Goal: Information Seeking & Learning: Learn about a topic

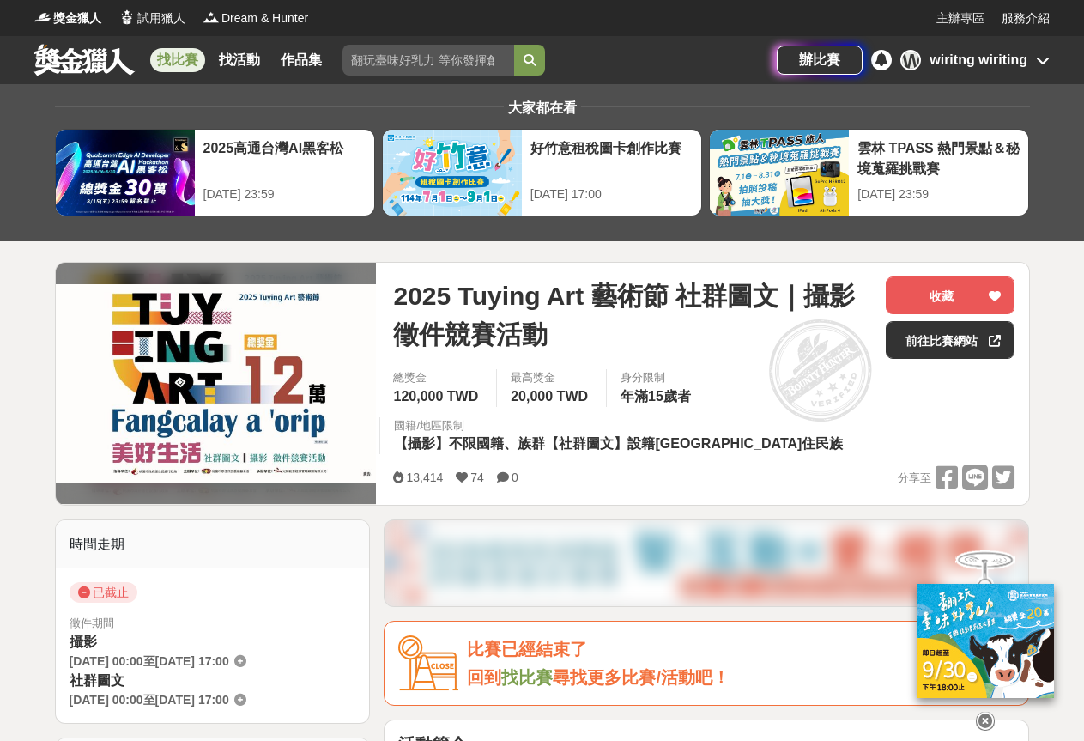
click at [161, 55] on link "找比賽" at bounding box center [177, 60] width 55 height 24
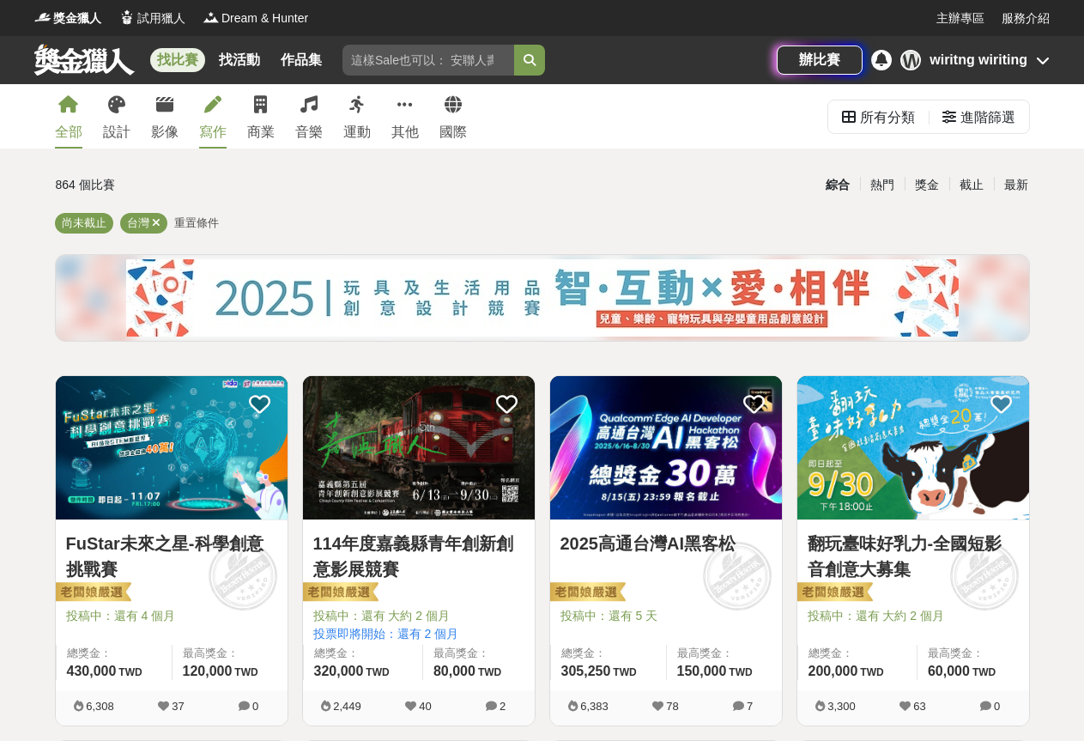
click at [221, 124] on div "寫作" at bounding box center [212, 132] width 27 height 21
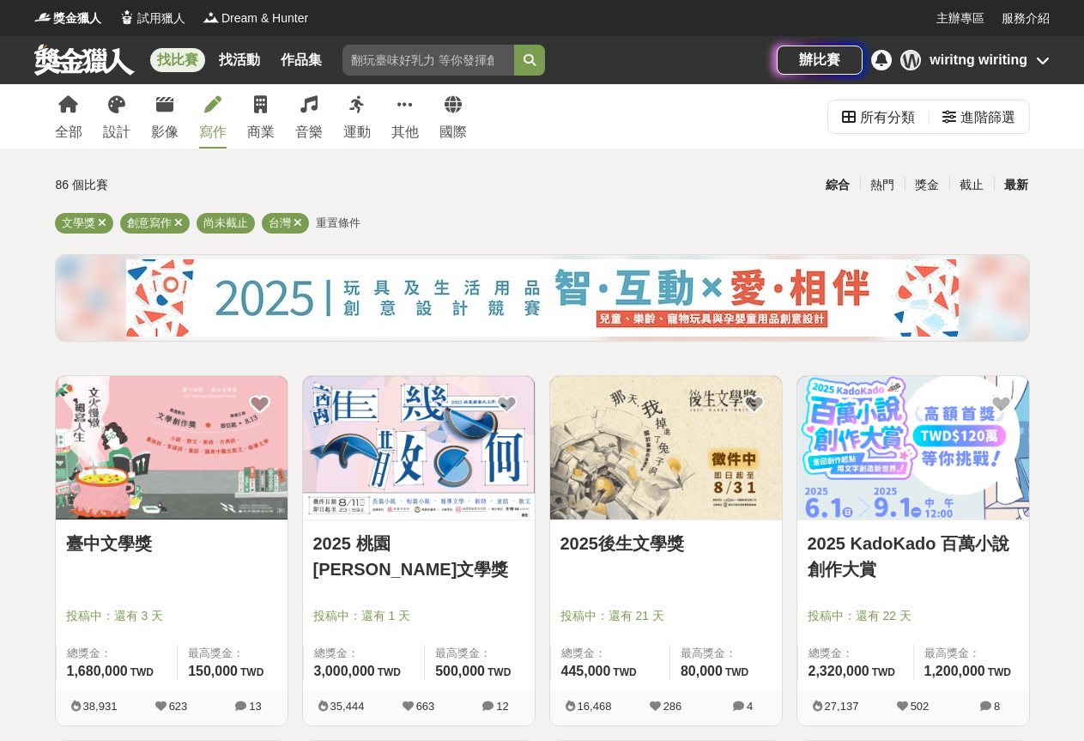
click at [1017, 171] on div "最新" at bounding box center [1016, 185] width 45 height 30
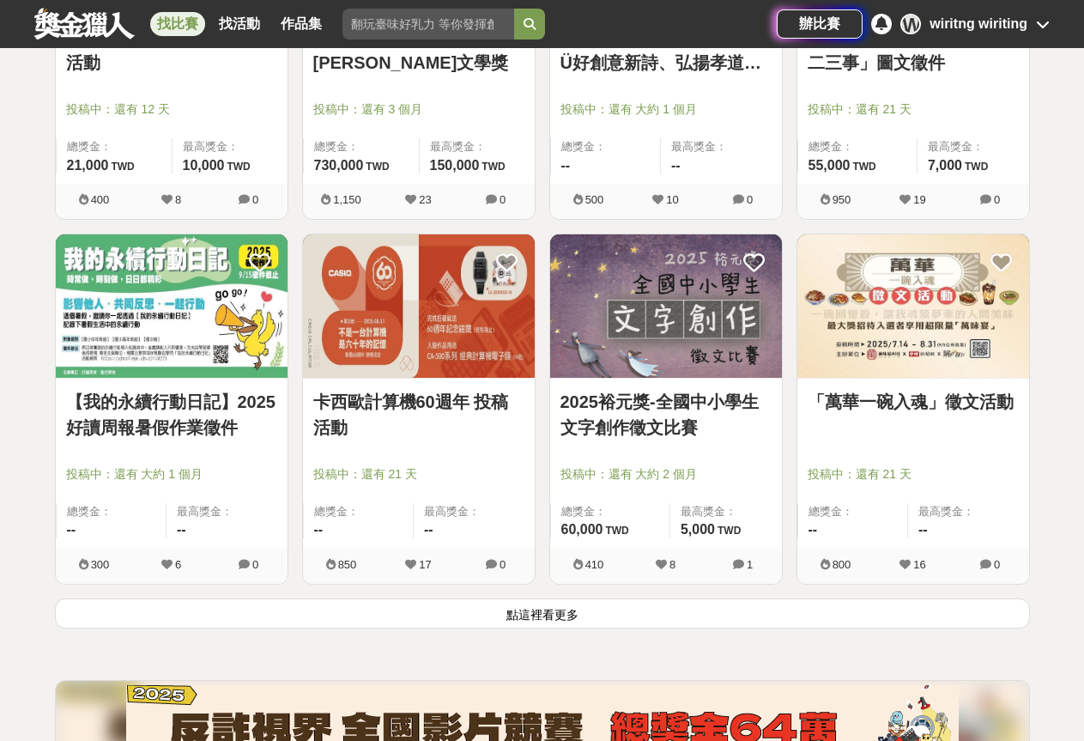
scroll to position [2308, 0]
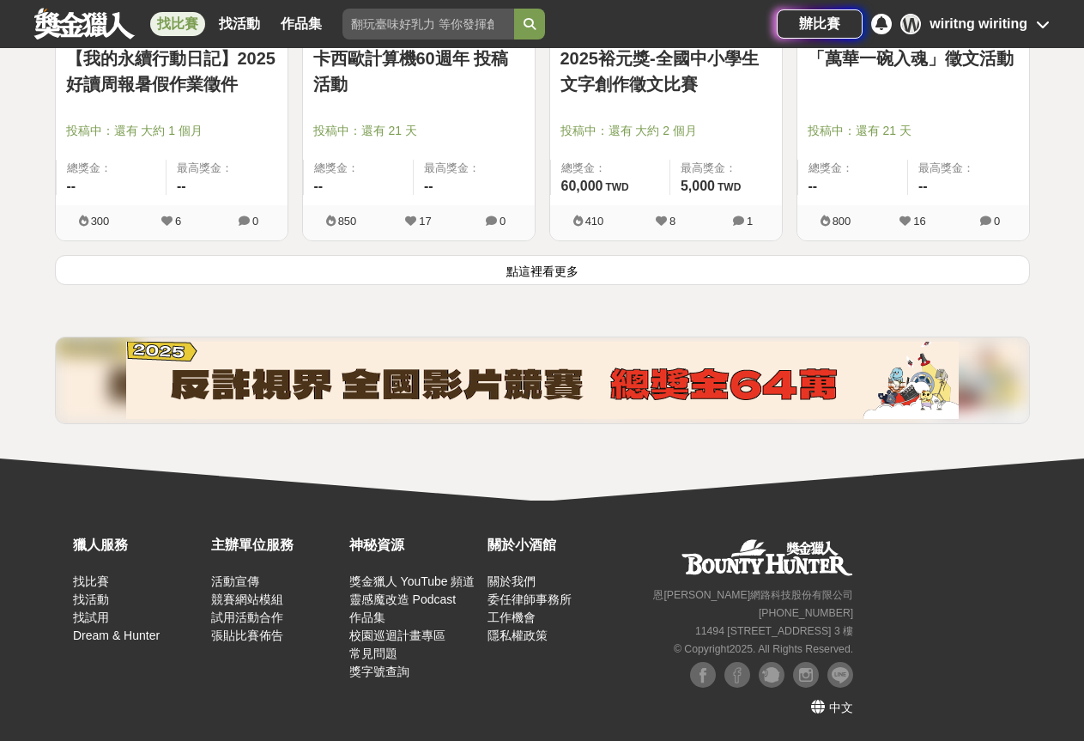
click at [500, 278] on button "點這裡看更多" at bounding box center [542, 270] width 975 height 30
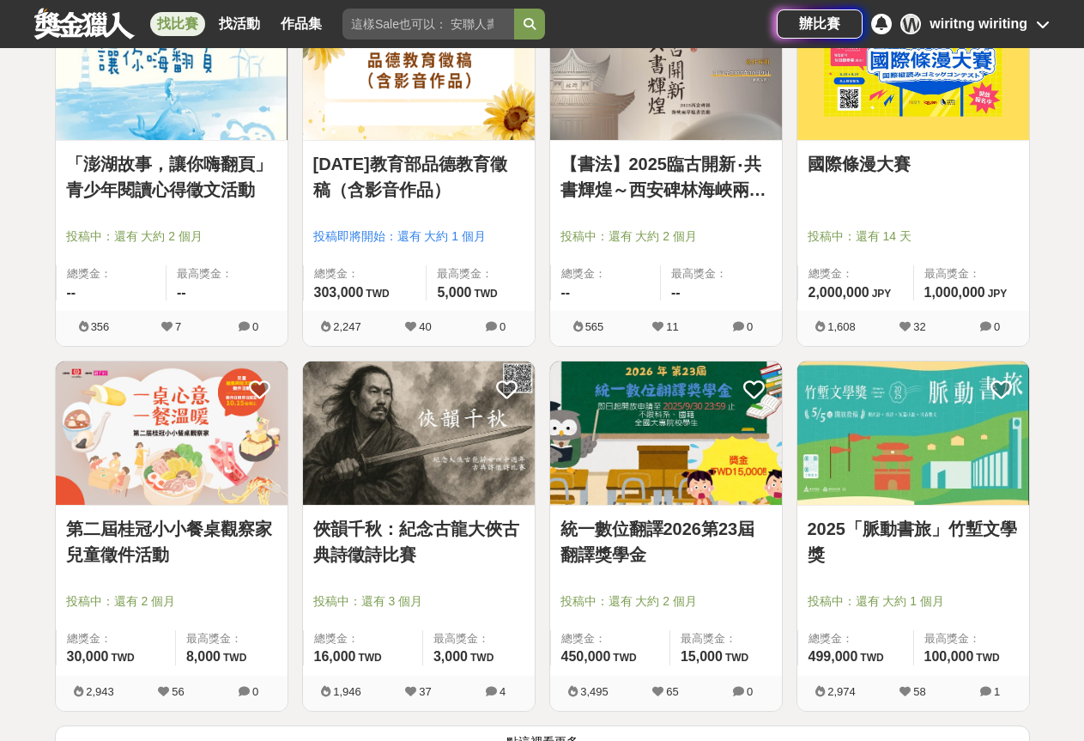
scroll to position [4369, 0]
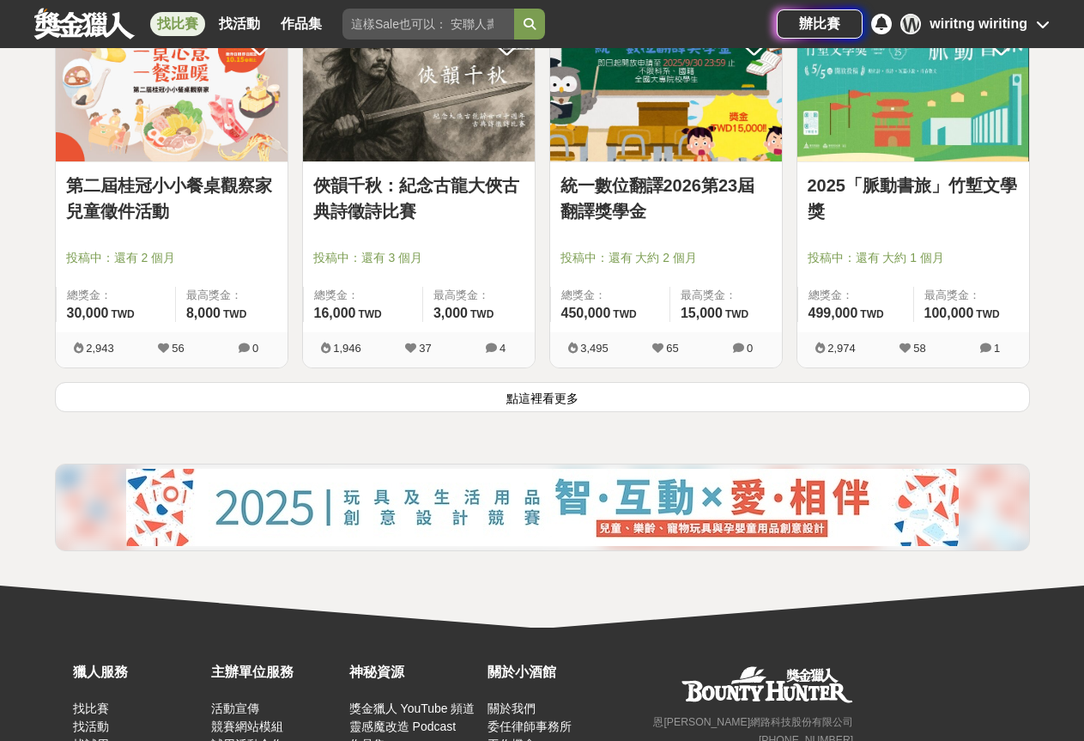
click at [548, 402] on button "點這裡看更多" at bounding box center [542, 397] width 975 height 30
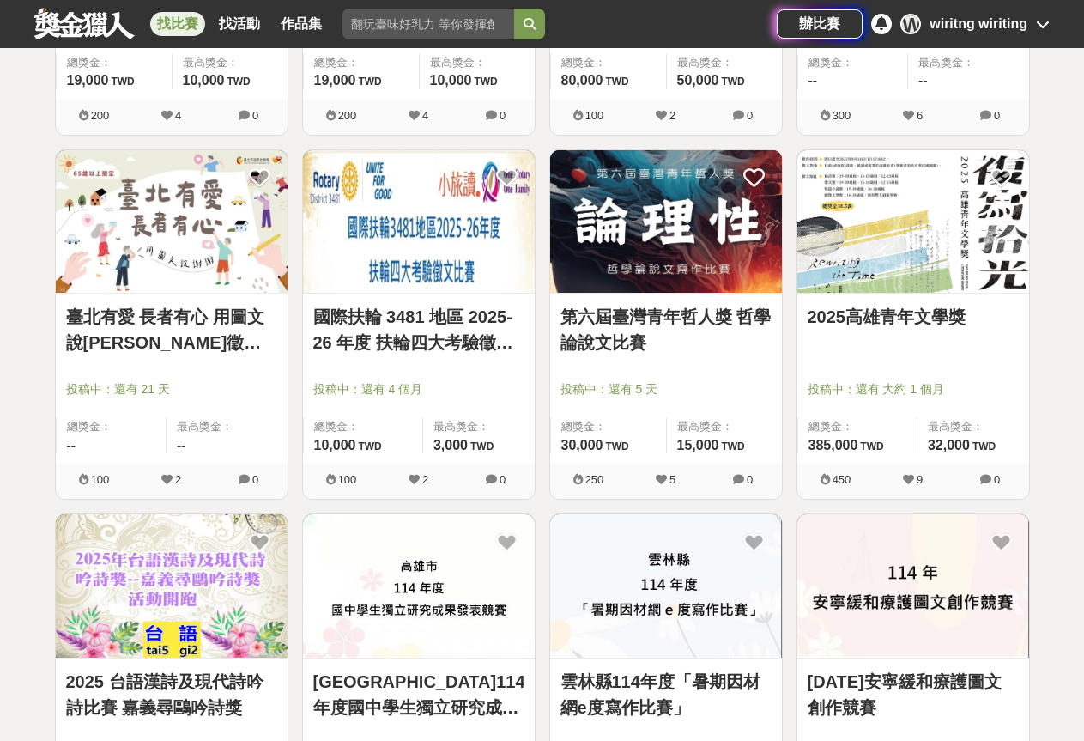
scroll to position [1106, 0]
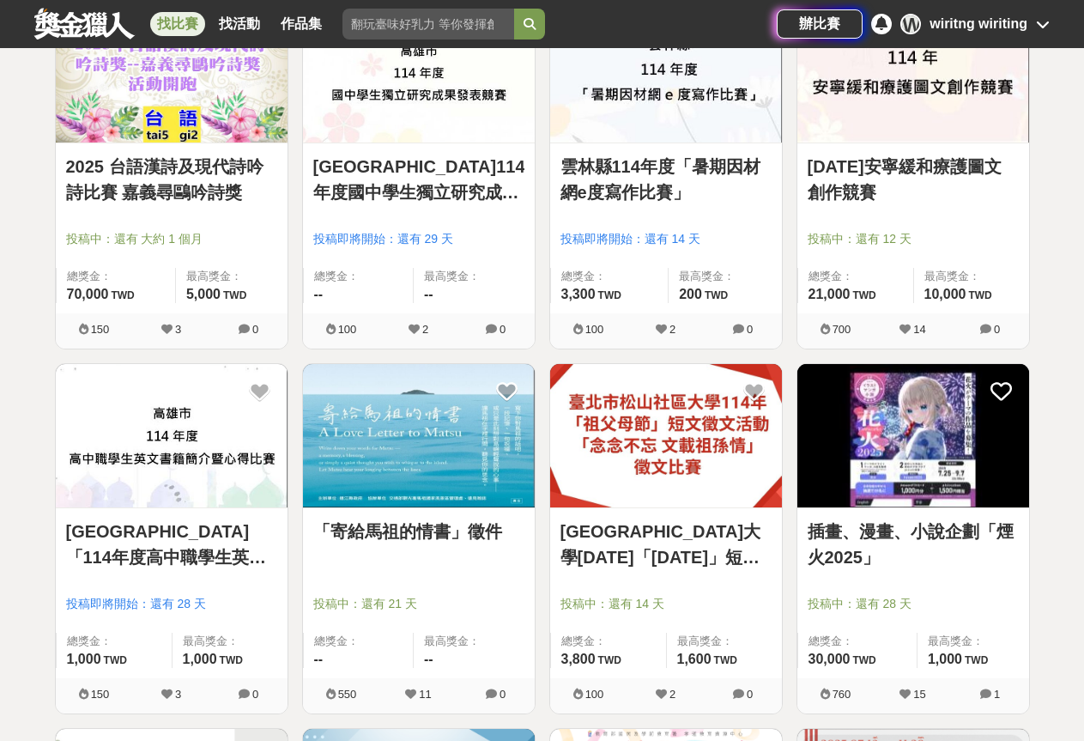
drag, startPoint x: 212, startPoint y: 510, endPoint x: 212, endPoint y: 531, distance: 20.6
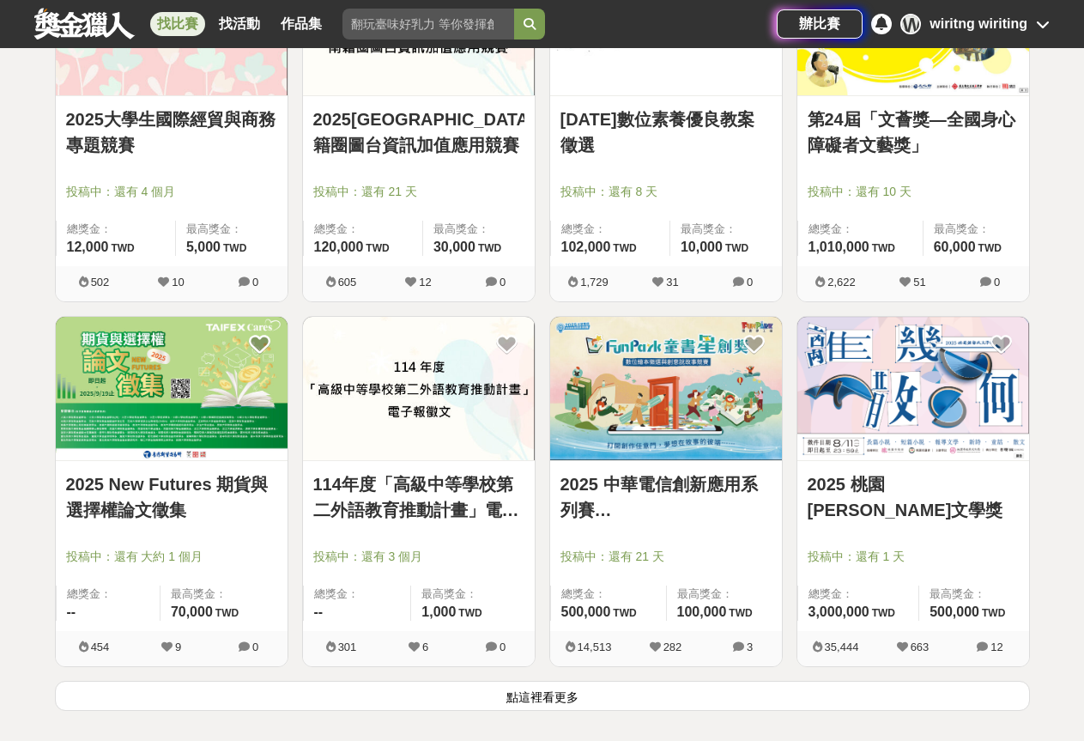
scroll to position [6429, 0]
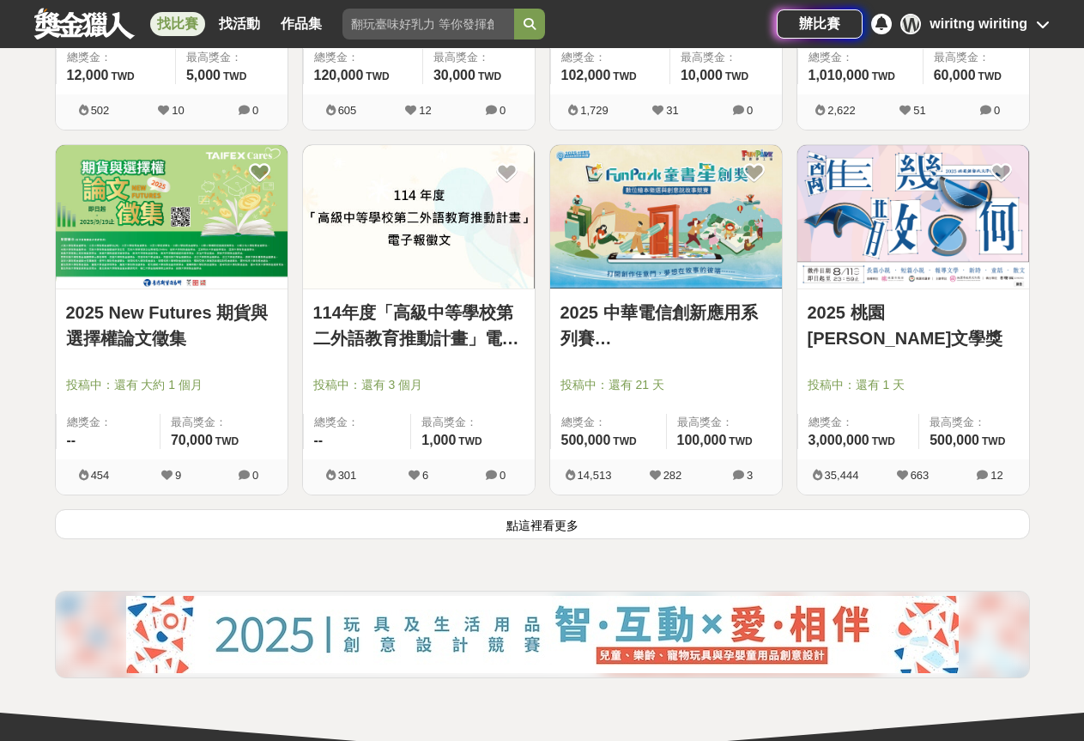
click at [531, 520] on button "點這裡看更多" at bounding box center [542, 524] width 975 height 30
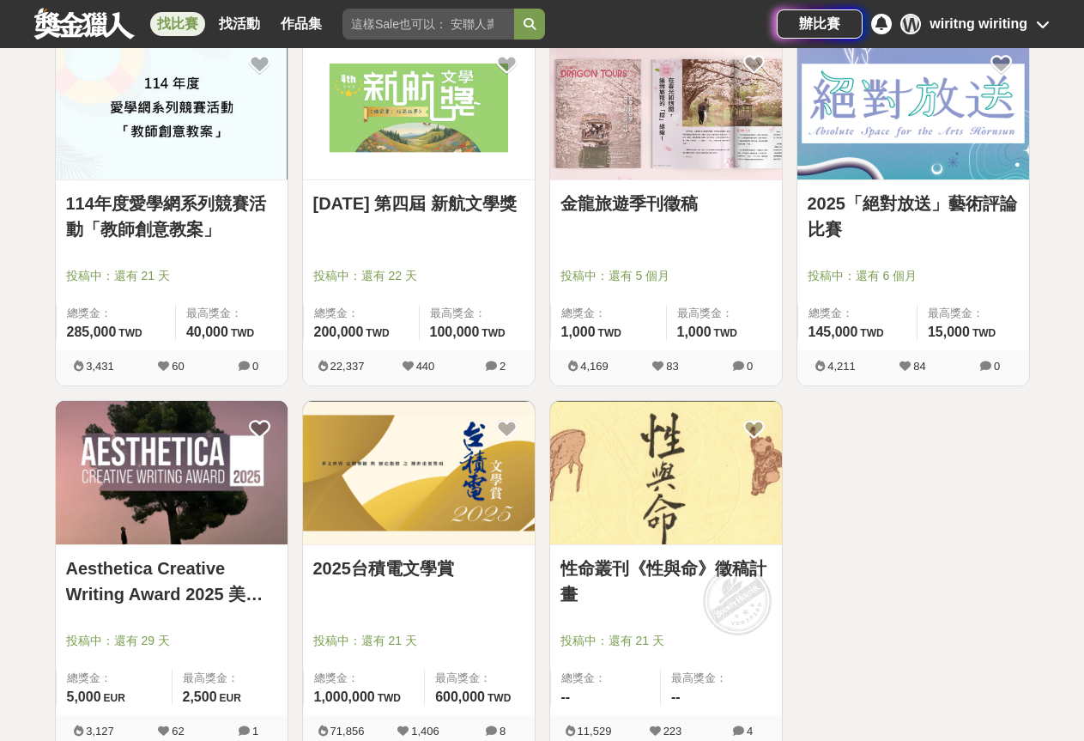
scroll to position [7717, 0]
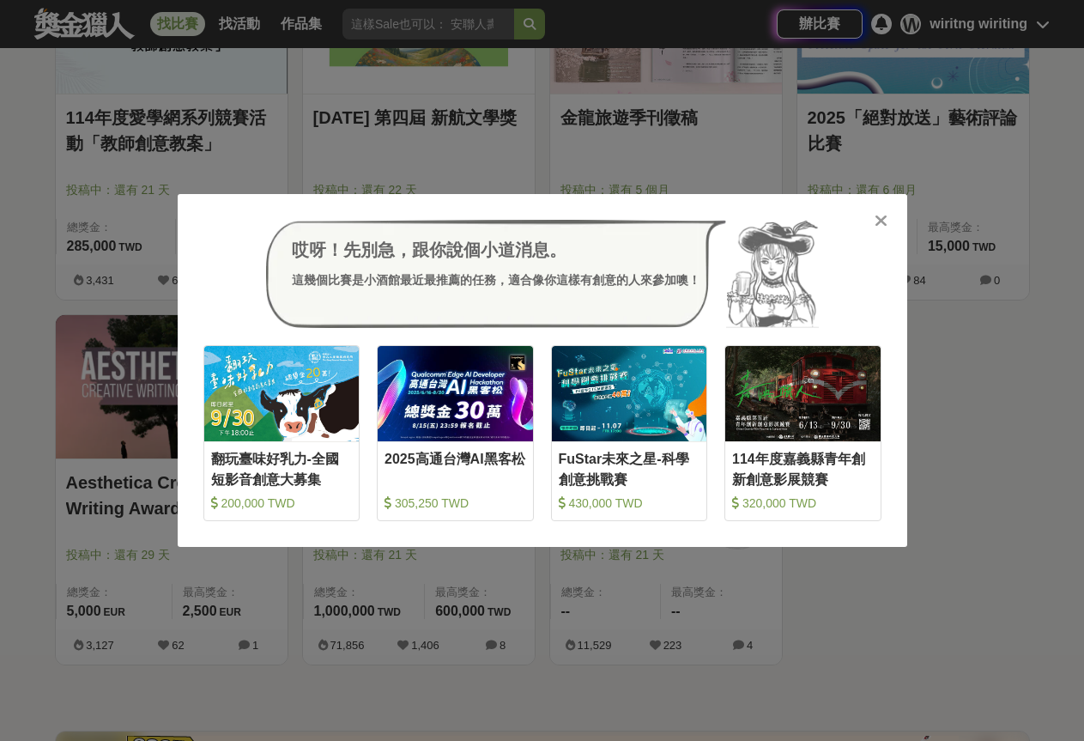
click at [882, 222] on icon at bounding box center [881, 220] width 13 height 17
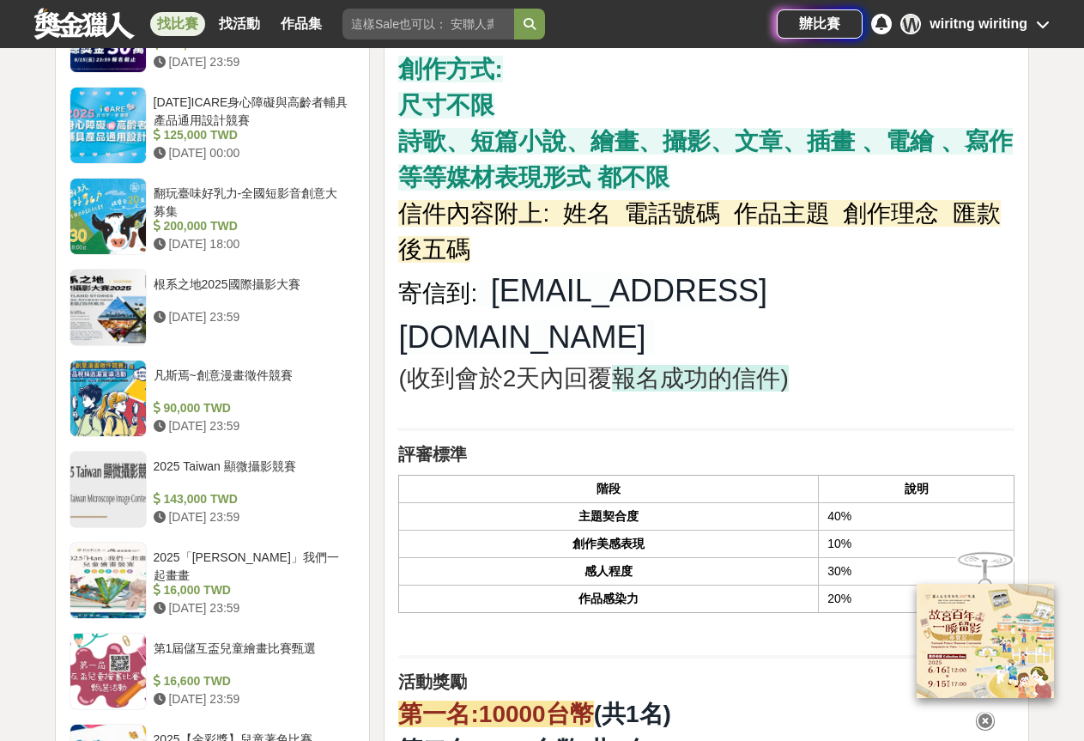
scroll to position [1717, 0]
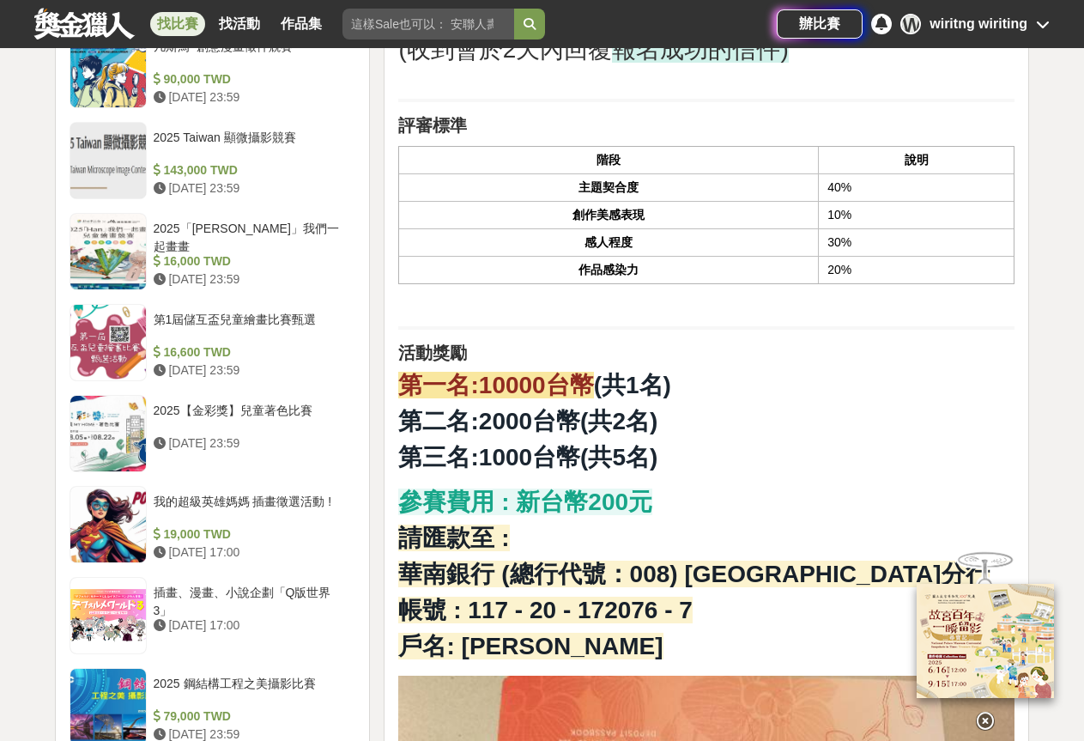
click at [979, 709] on icon at bounding box center [985, 708] width 19 height 19
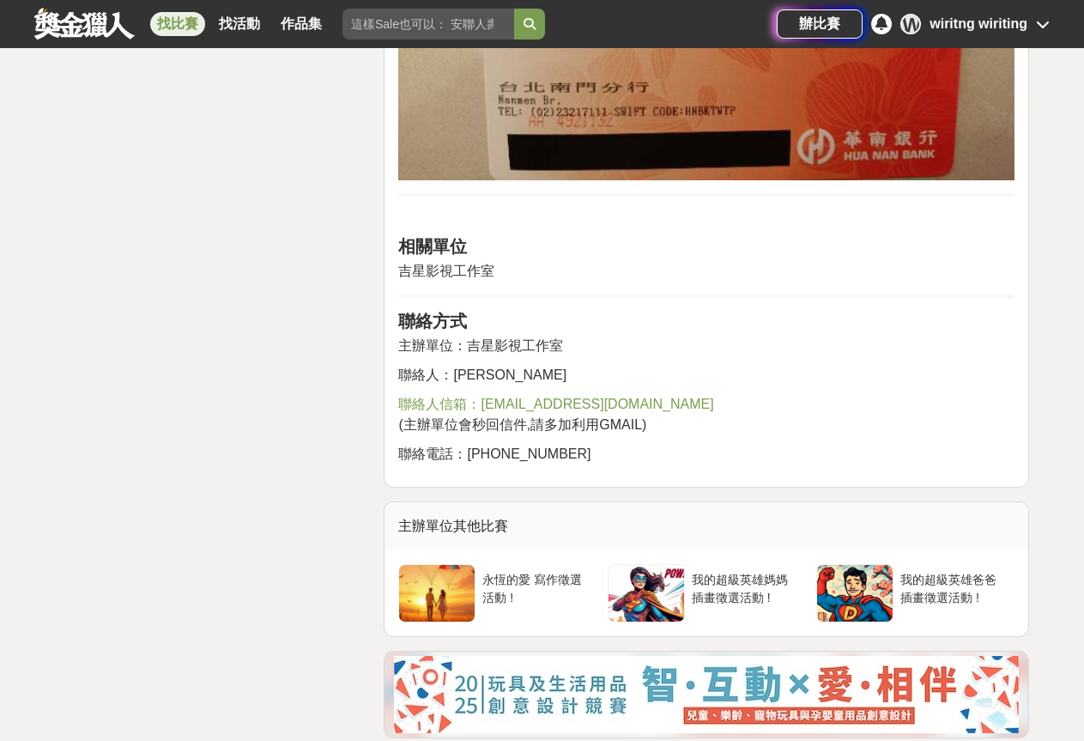
scroll to position [2490, 0]
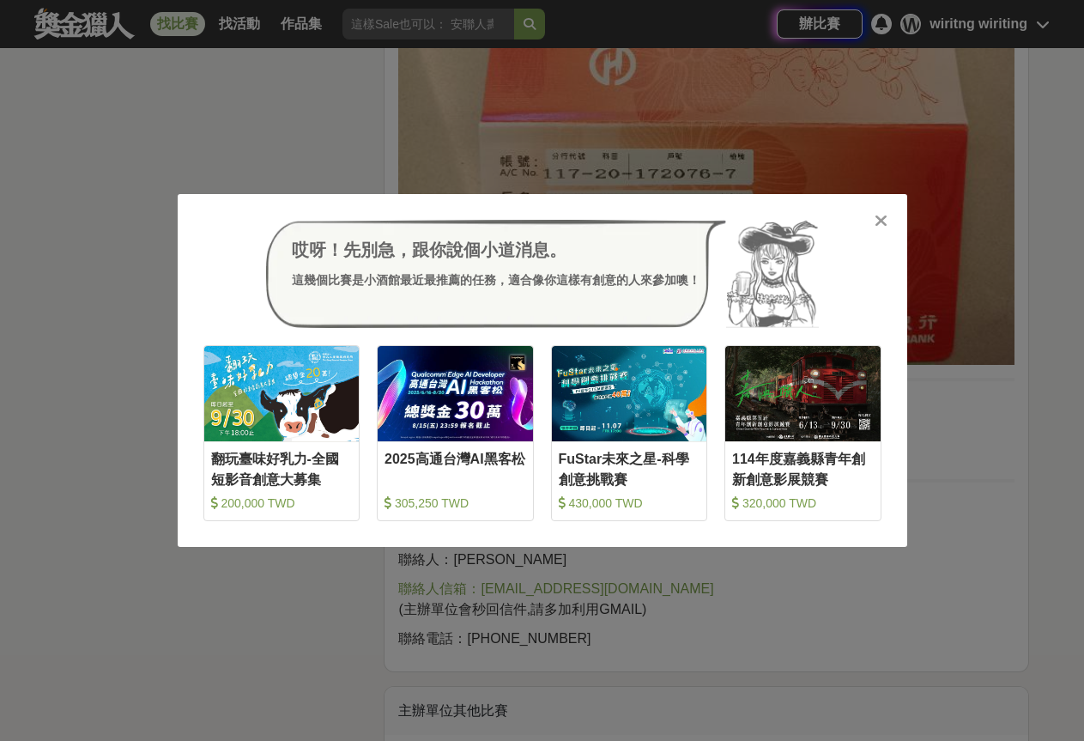
click at [878, 216] on icon at bounding box center [881, 220] width 13 height 17
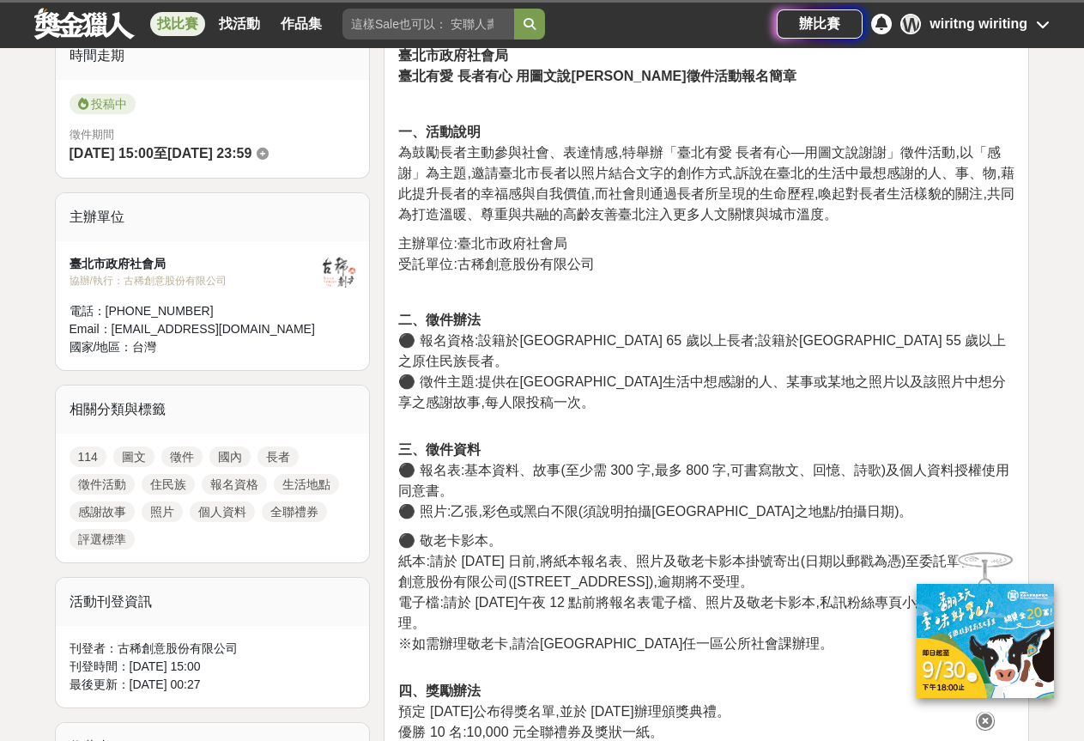
scroll to position [343, 0]
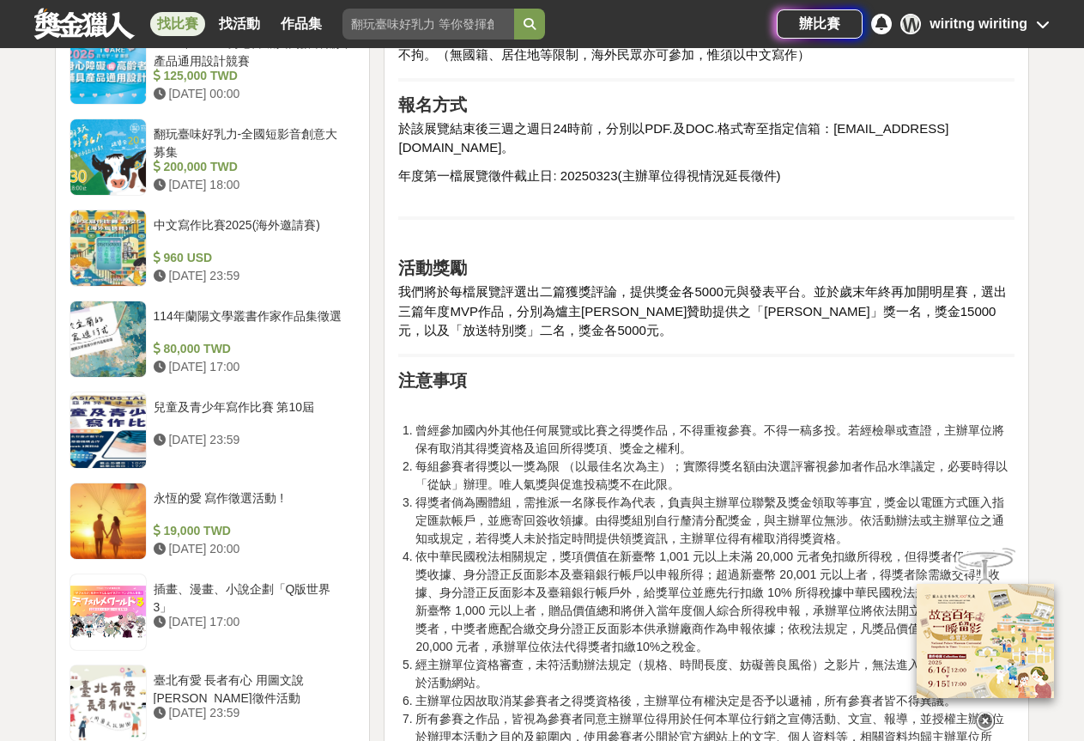
scroll to position [1202, 0]
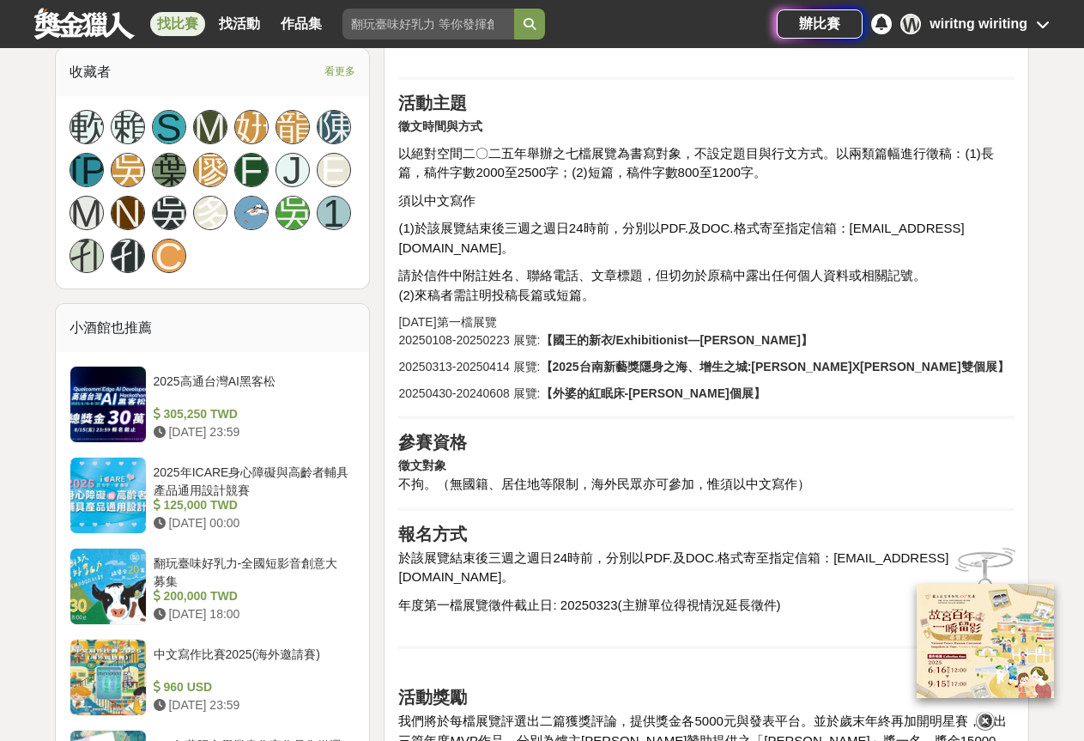
click at [562, 550] on span "於該展覽結束後三週之週日24時前，分別以PDF.及DOC.格式寄至指定信箱：asahornsun@gmail.com。" at bounding box center [673, 567] width 550 height 34
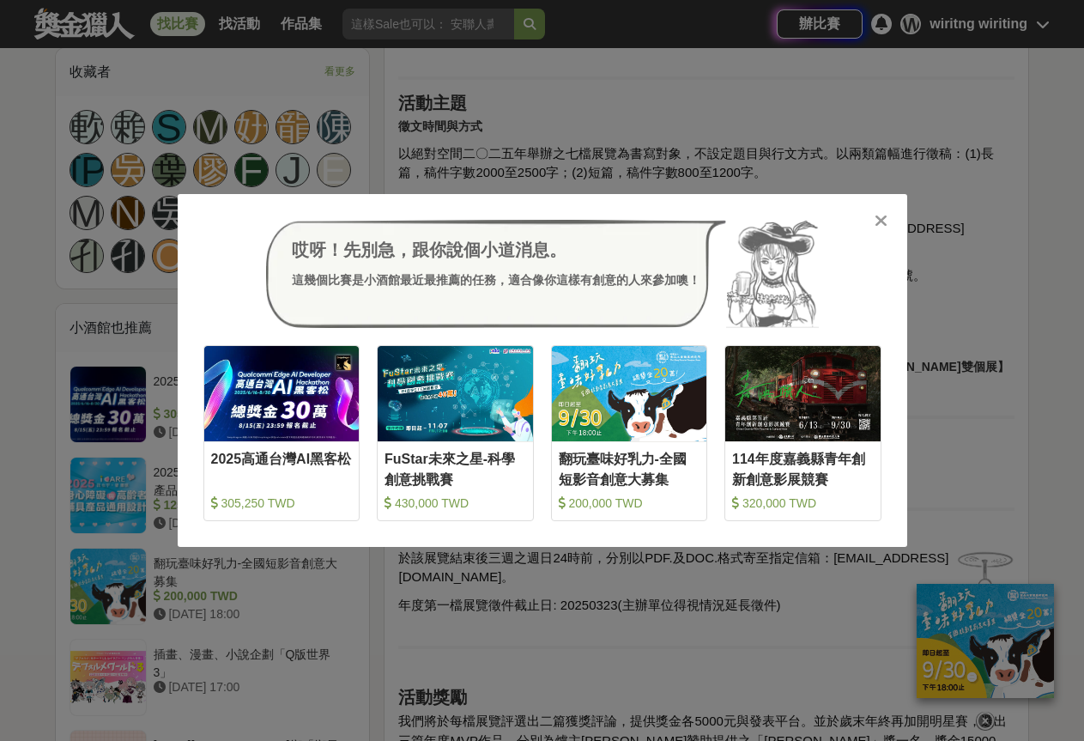
click at [877, 217] on icon at bounding box center [881, 220] width 13 height 17
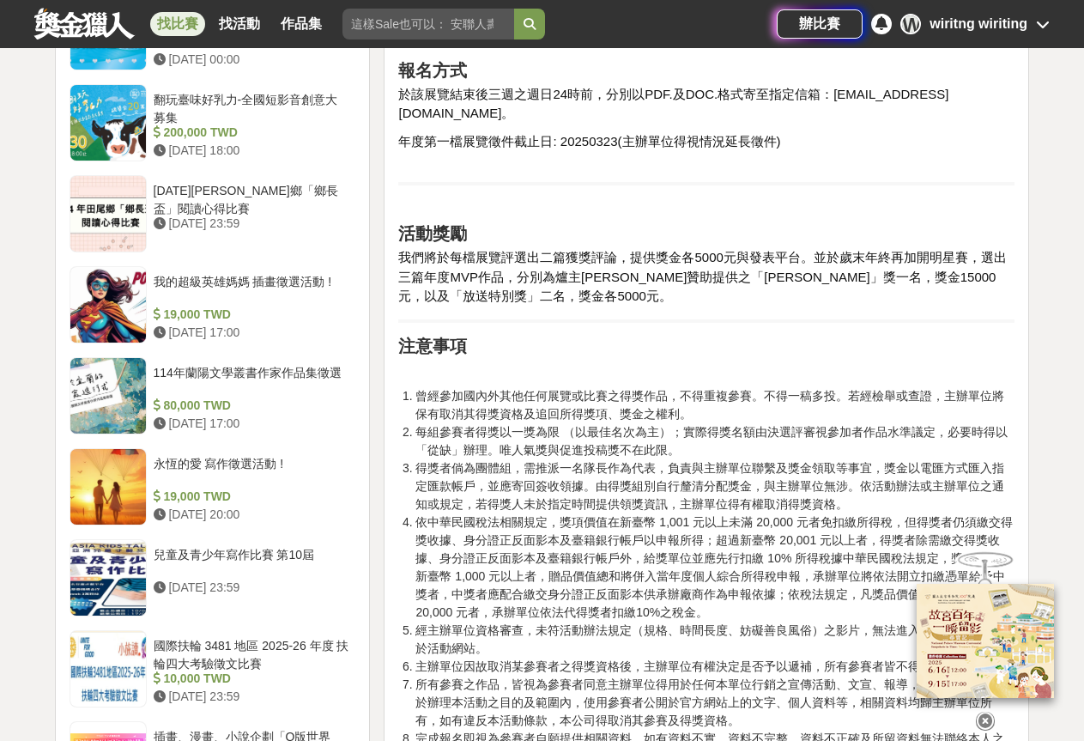
scroll to position [1717, 0]
